Goal: Navigation & Orientation: Find specific page/section

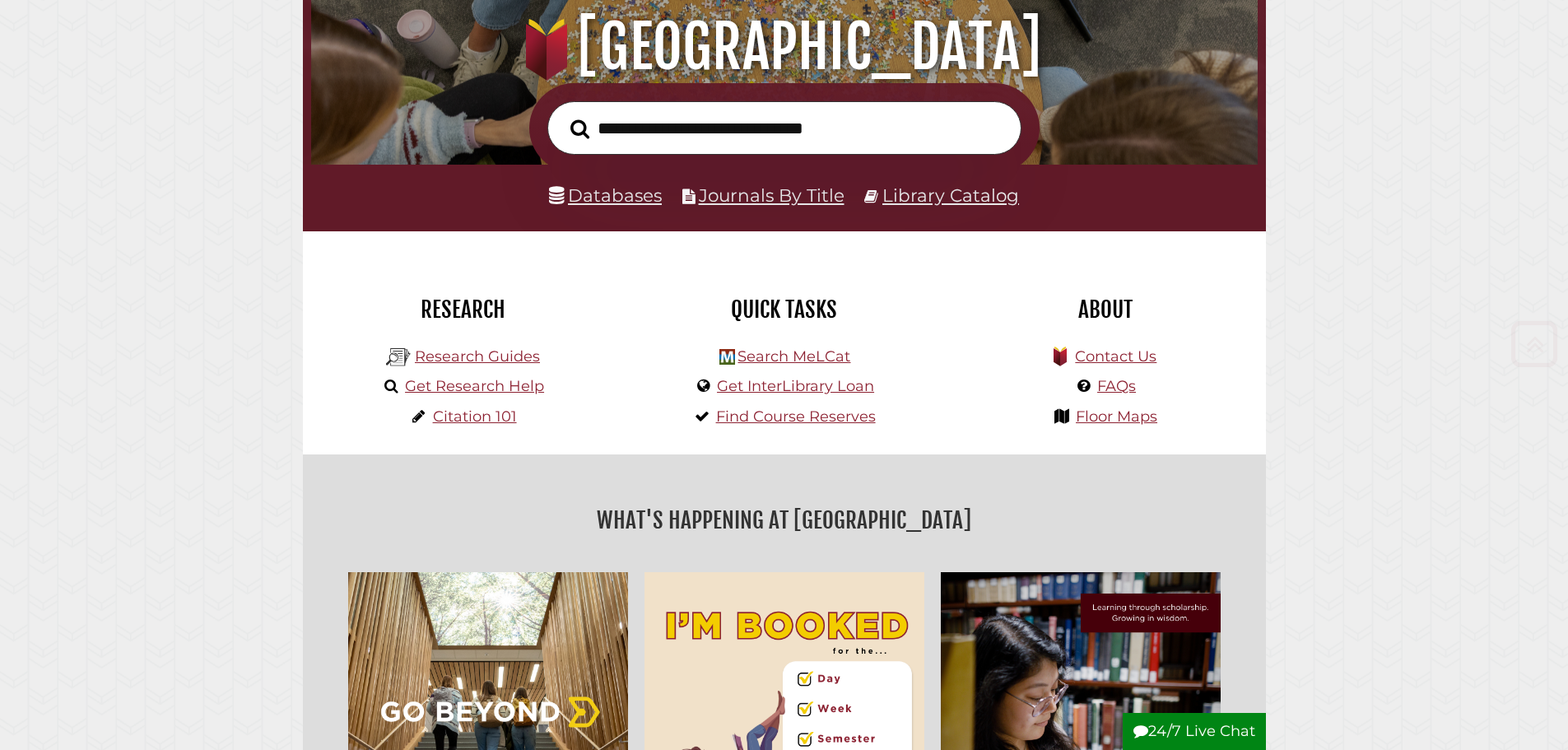
scroll to position [412, 0]
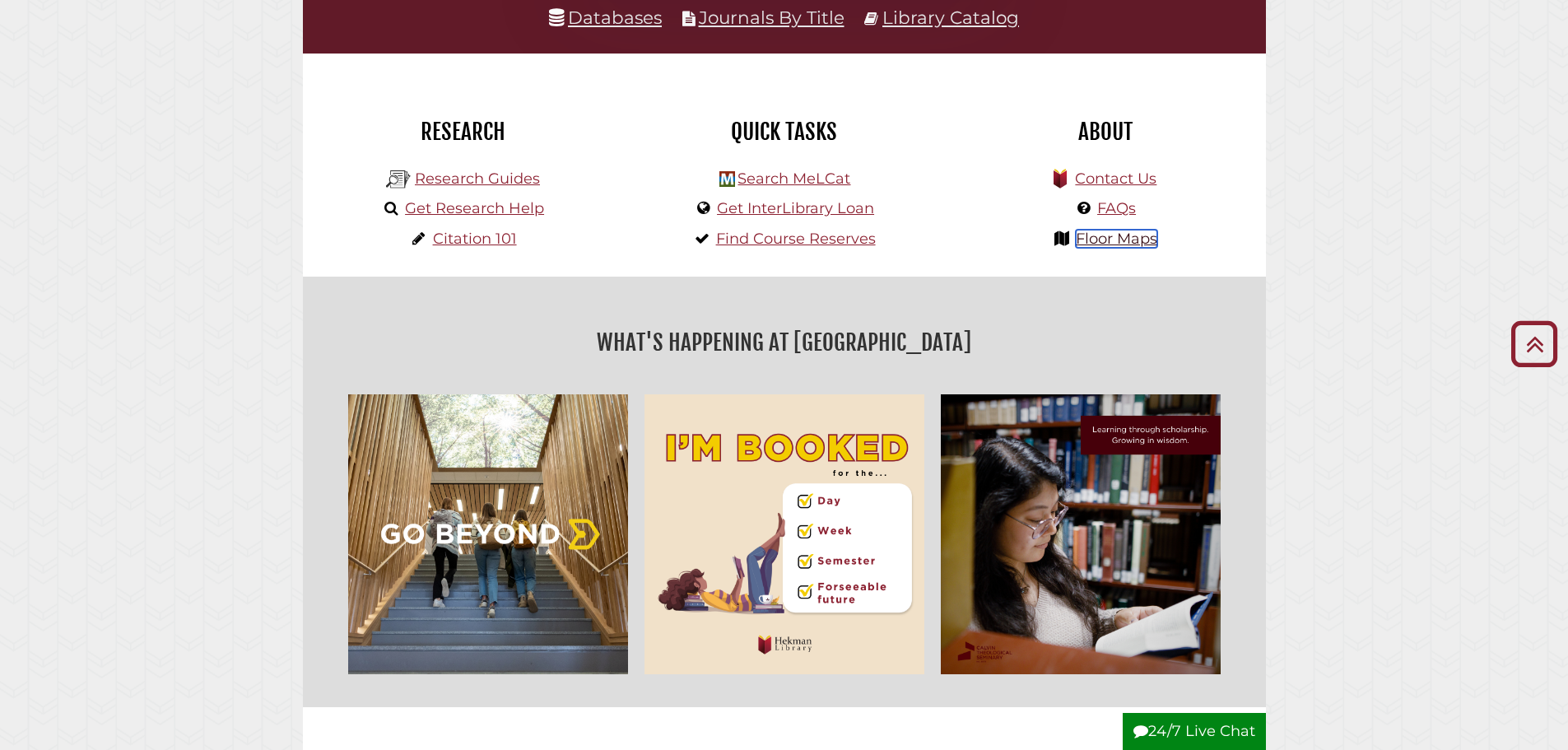
click at [1111, 242] on link "Floor Maps" at bounding box center [1115, 238] width 81 height 18
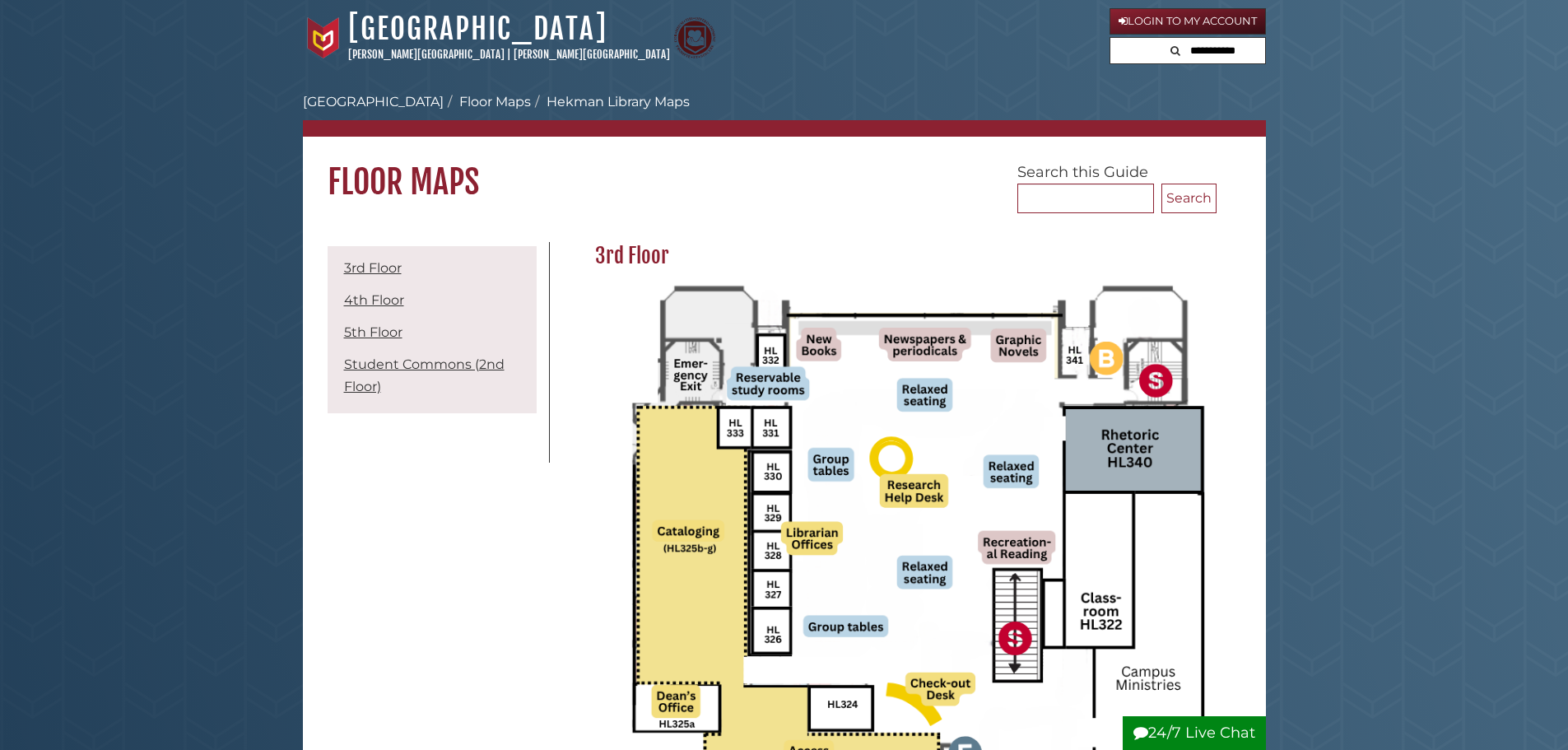
scroll to position [82, 0]
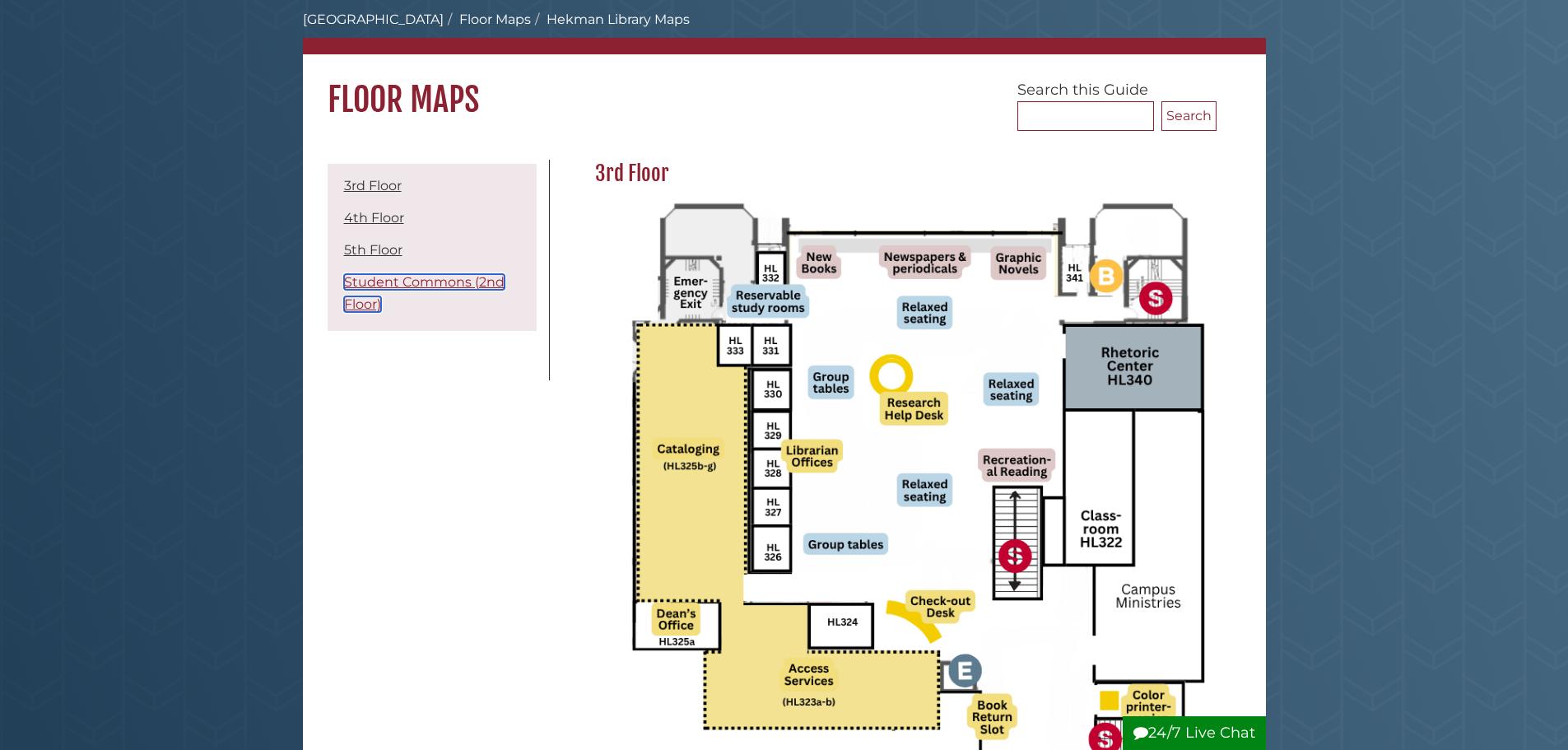
click at [440, 275] on link "Student Commons (2nd Floor)" at bounding box center [424, 293] width 160 height 38
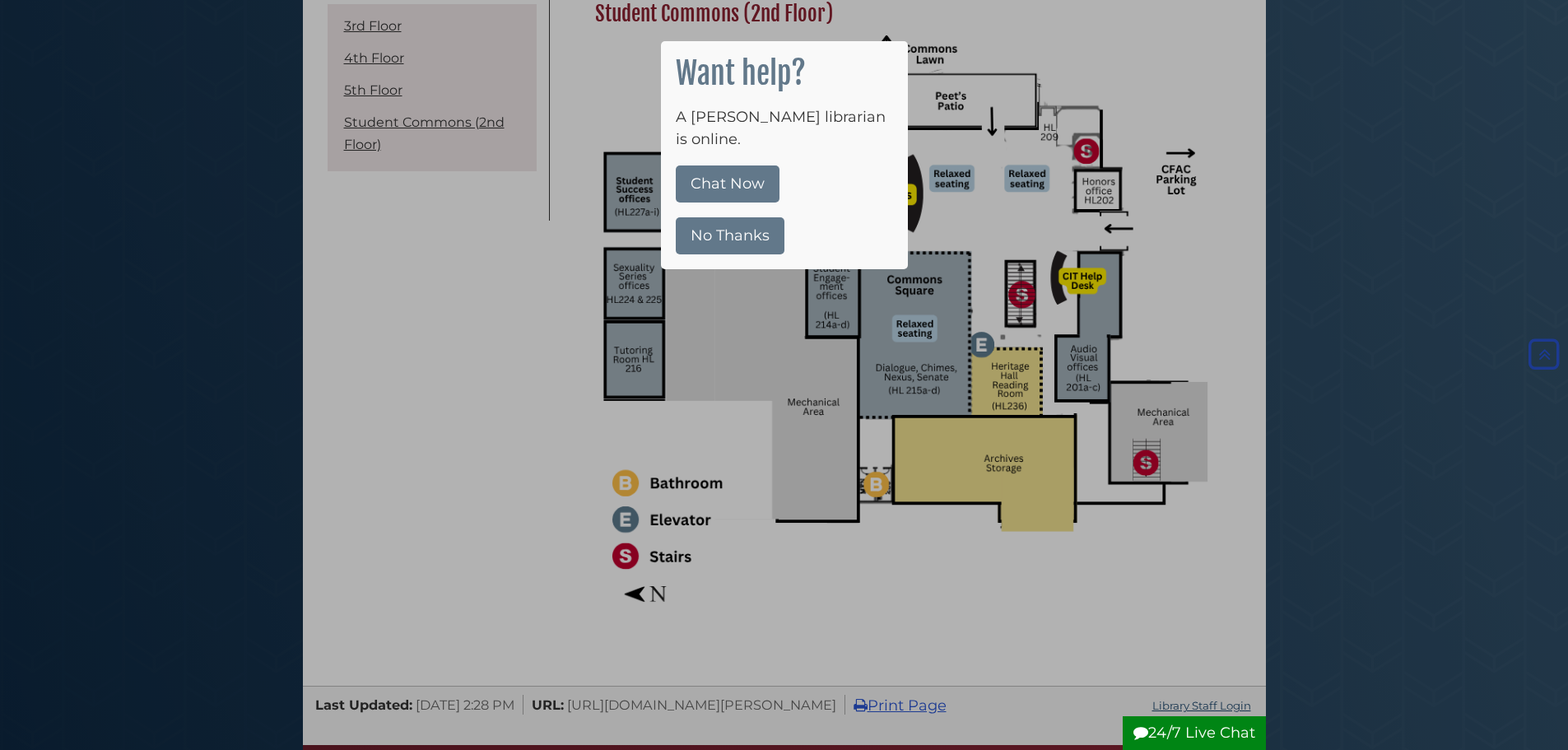
click at [751, 224] on button "No Thanks" at bounding box center [730, 235] width 109 height 37
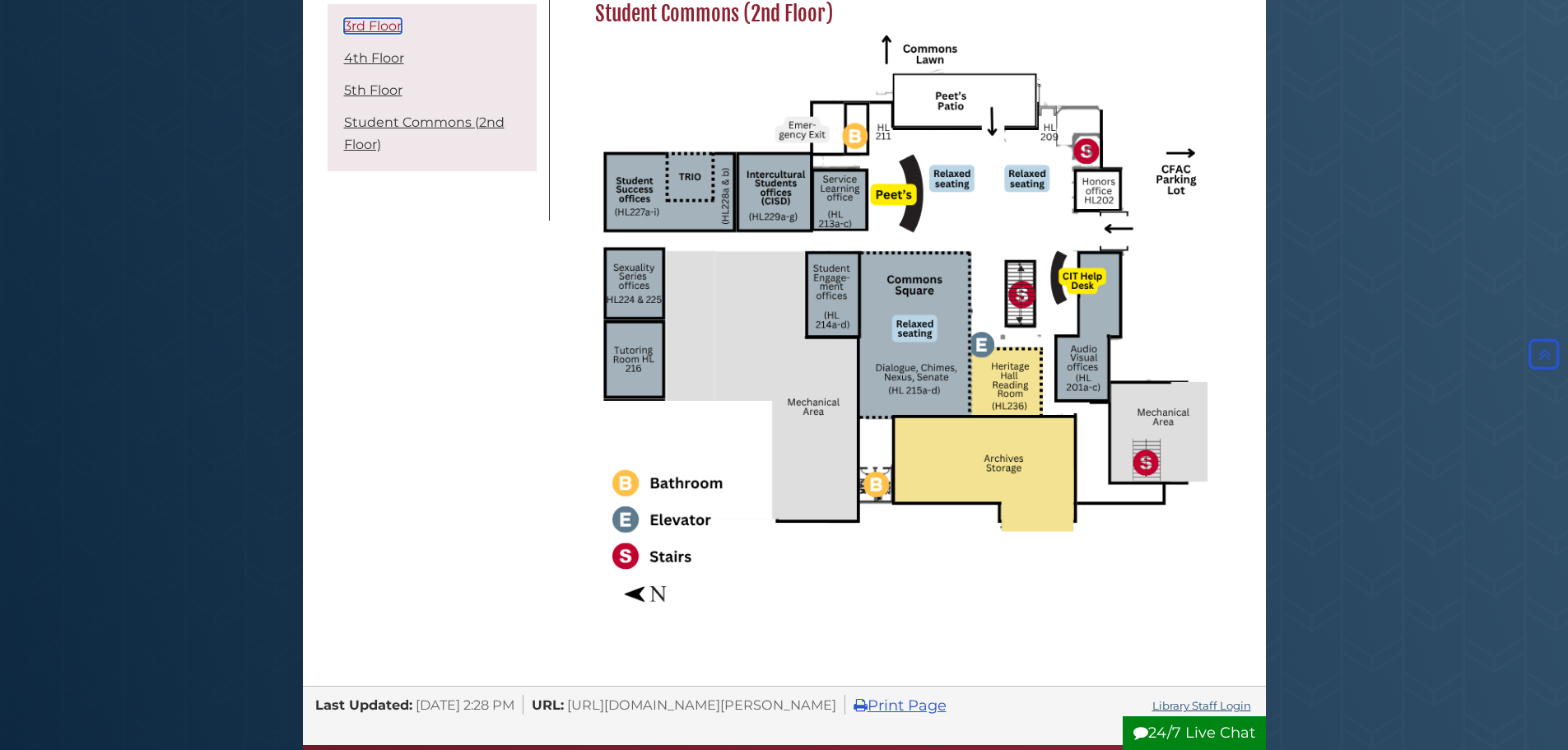
click at [357, 27] on link "3rd Floor" at bounding box center [372, 26] width 57 height 15
